Goal: Information Seeking & Learning: Find specific page/section

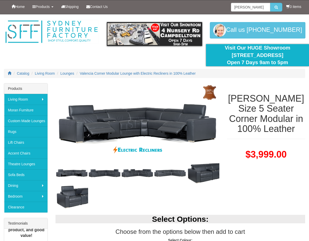
type input "[PERSON_NAME]"
click at [270, 3] on button "submit" at bounding box center [276, 7] width 12 height 9
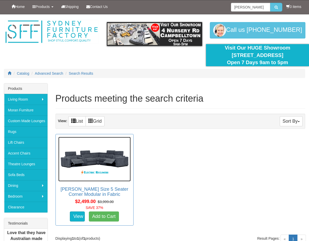
click at [106, 160] on img at bounding box center [94, 159] width 72 height 44
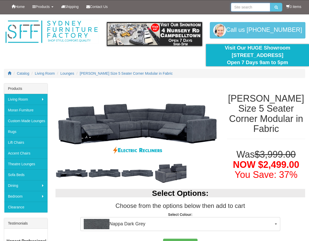
click at [249, 7] on input "search" at bounding box center [250, 7] width 39 height 9
type input "DYBED"
click at [270, 3] on button "submit" at bounding box center [276, 7] width 12 height 9
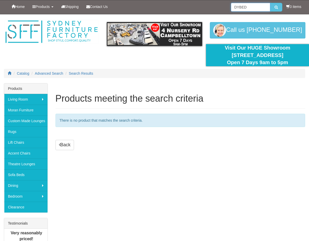
drag, startPoint x: 0, startPoint y: 0, endPoint x: 222, endPoint y: 6, distance: 222.4
click at [222, 6] on div "Home Products Living Room [GEOGRAPHIC_DATA] Sofas Australian Made Lounges Corne…" at bounding box center [155, 7] width 302 height 14
type input "DAYBED"
click at [270, 3] on button "submit" at bounding box center [276, 7] width 12 height 9
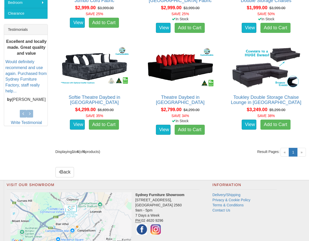
scroll to position [206, 0]
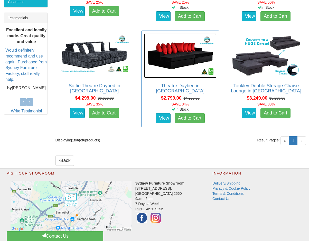
click at [175, 62] on img at bounding box center [180, 55] width 72 height 44
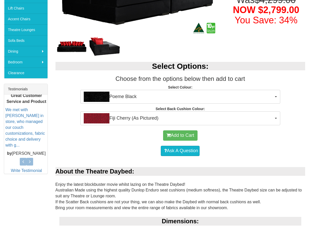
scroll to position [334, 0]
